Goal: Check status: Check status

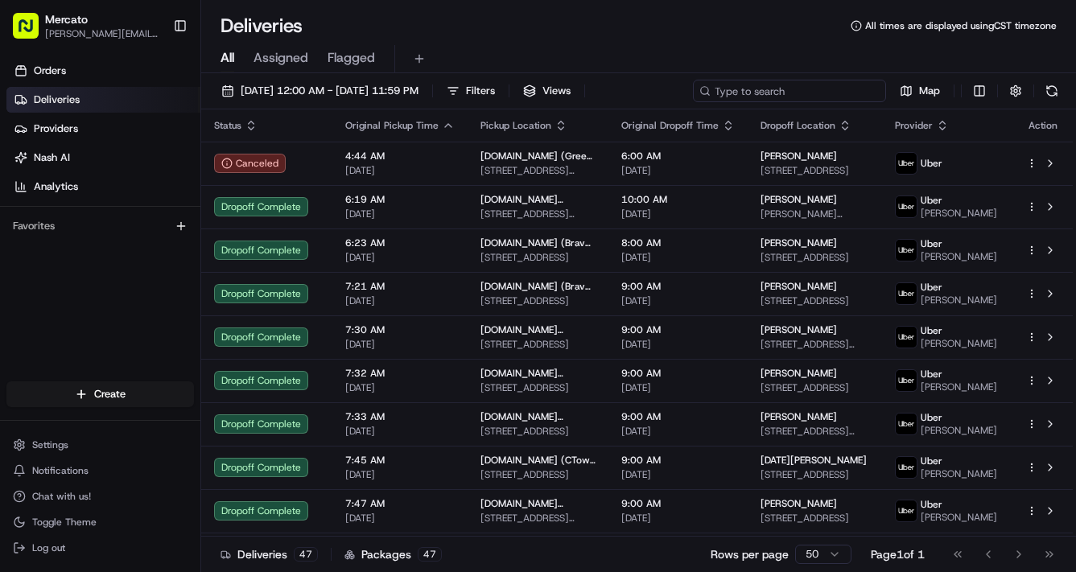
click at [693, 102] on input at bounding box center [789, 91] width 193 height 23
paste input "job_dn4kW2riXwqFoLuhhdcDXM"
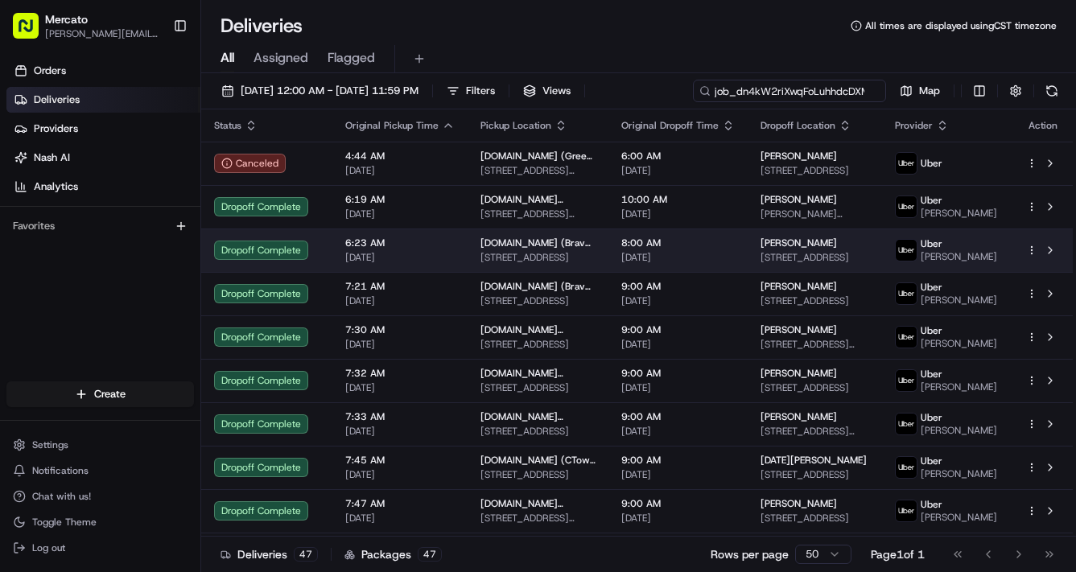
scroll to position [0, 47]
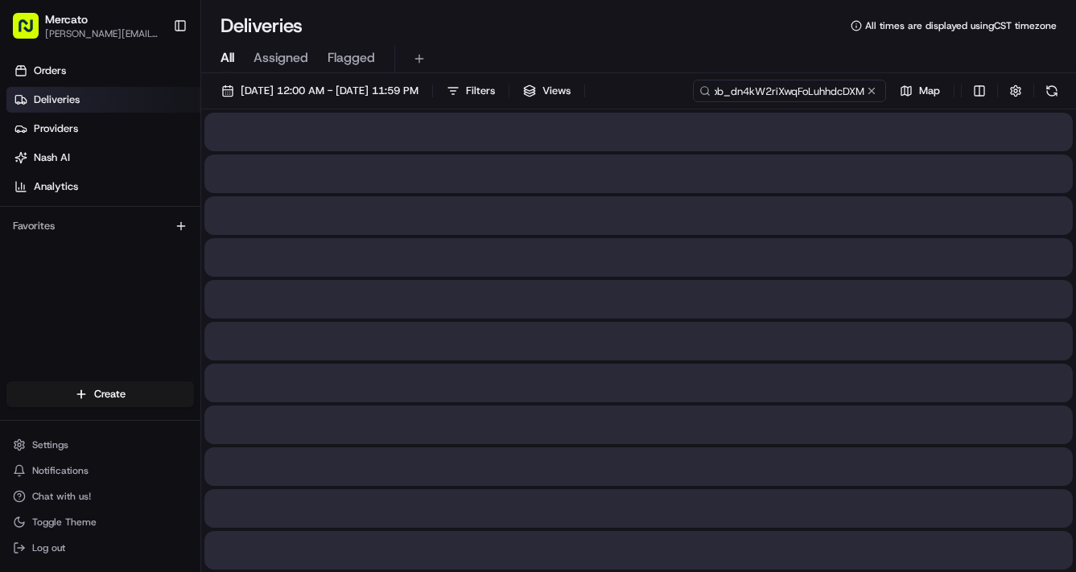
type input "job_dn4kW2riXwqFoLuhhdcDXM"
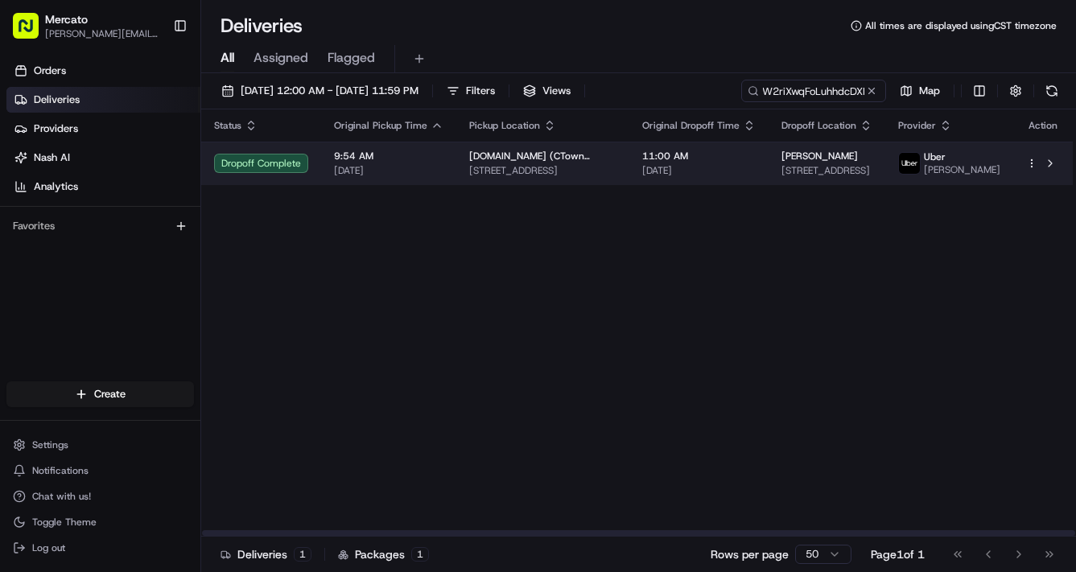
click at [443, 163] on span "9:54 AM" at bounding box center [388, 156] width 109 height 13
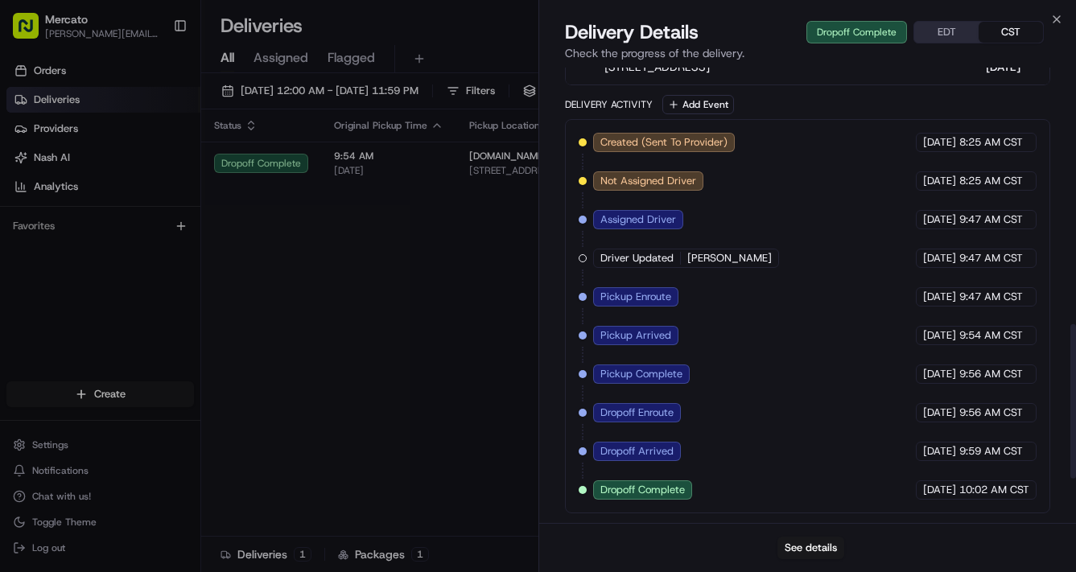
scroll to position [749, 0]
click at [813, 545] on button "See details" at bounding box center [811, 548] width 67 height 23
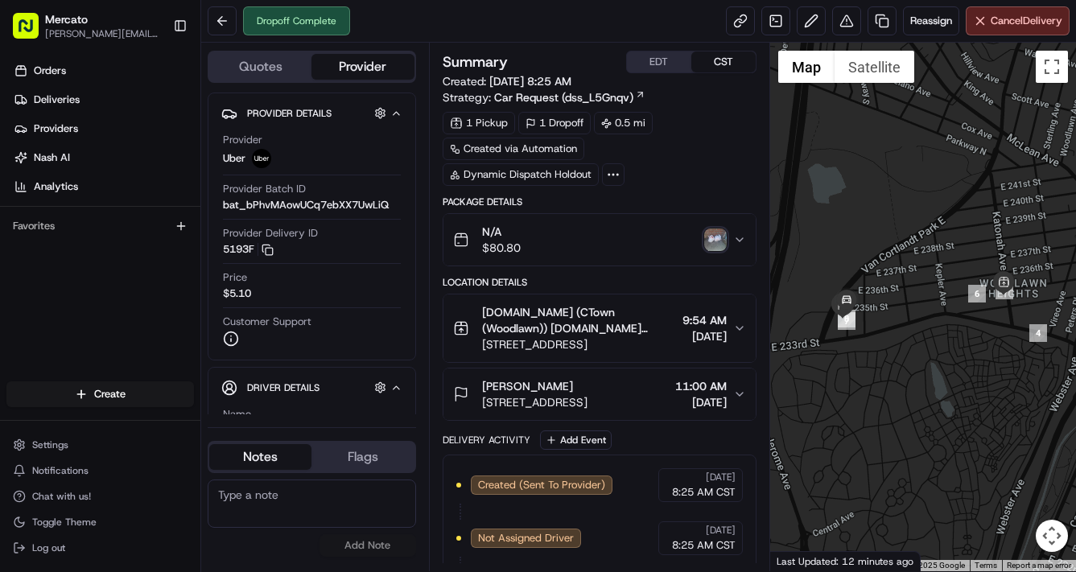
click at [724, 251] on img "button" at bounding box center [715, 240] width 23 height 23
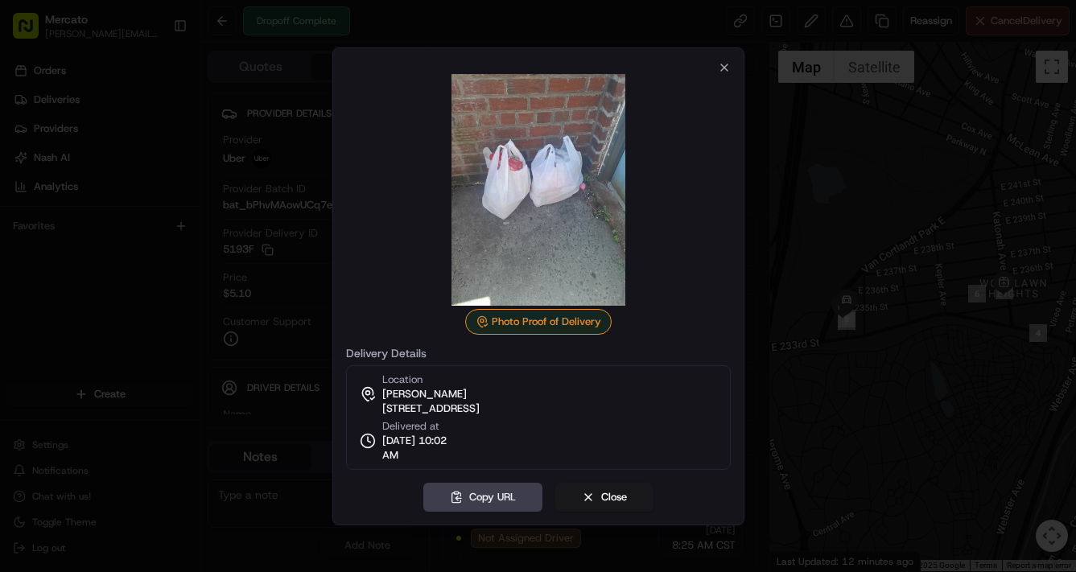
click at [519, 262] on img at bounding box center [539, 190] width 232 height 232
